Goal: Transaction & Acquisition: Purchase product/service

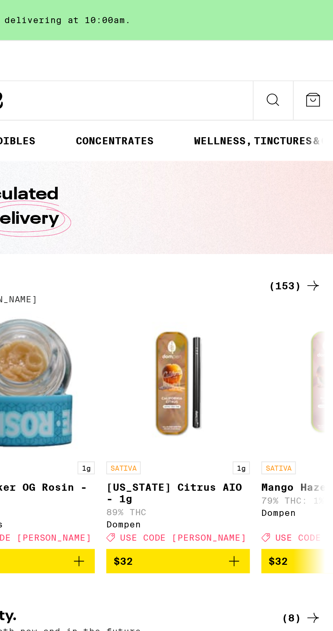
click at [313, 135] on div "(153)" at bounding box center [314, 135] width 25 height 8
click at [325, 135] on icon at bounding box center [322, 135] width 5 height 5
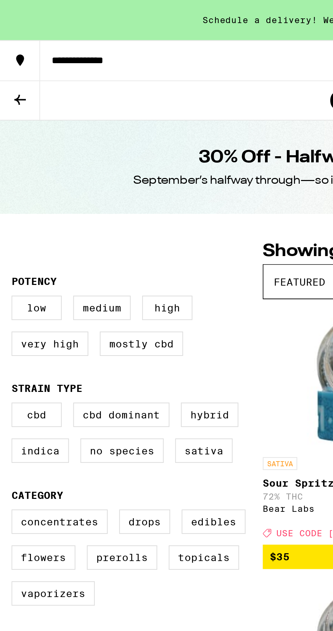
click at [97, 195] on label "Hybrid" at bounding box center [99, 196] width 27 height 12
click at [7, 192] on input "Hybrid" at bounding box center [7, 191] width 0 height 0
checkbox input "true"
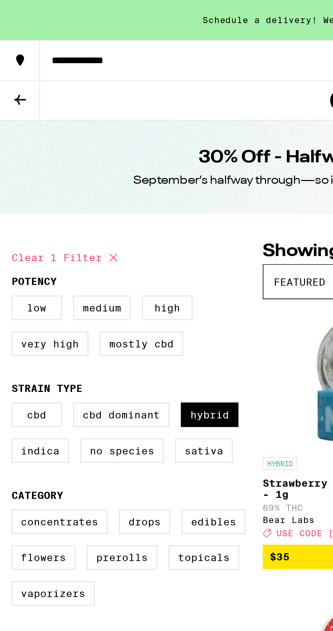
click at [30, 248] on label "Concentrates" at bounding box center [27, 247] width 45 height 12
click at [7, 242] on input "Concentrates" at bounding box center [7, 242] width 0 height 0
checkbox input "true"
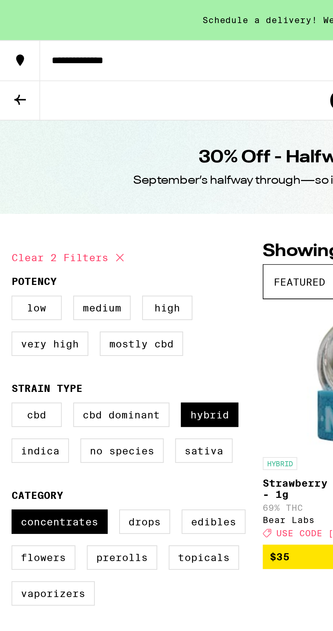
click at [22, 266] on label "Flowers" at bounding box center [20, 264] width 30 height 12
click at [7, 242] on input "Flowers" at bounding box center [7, 242] width 0 height 0
checkbox input "true"
click at [63, 264] on label "Prerolls" at bounding box center [57, 264] width 33 height 12
click at [7, 242] on input "Prerolls" at bounding box center [7, 242] width 0 height 0
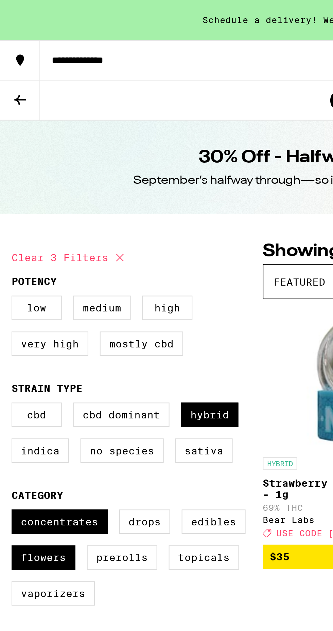
checkbox input "true"
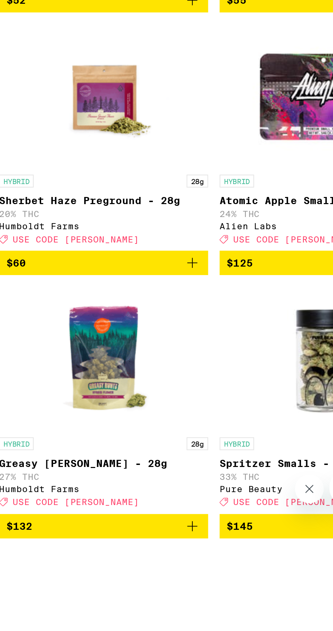
scroll to position [777, 0]
